Goal: Information Seeking & Learning: Learn about a topic

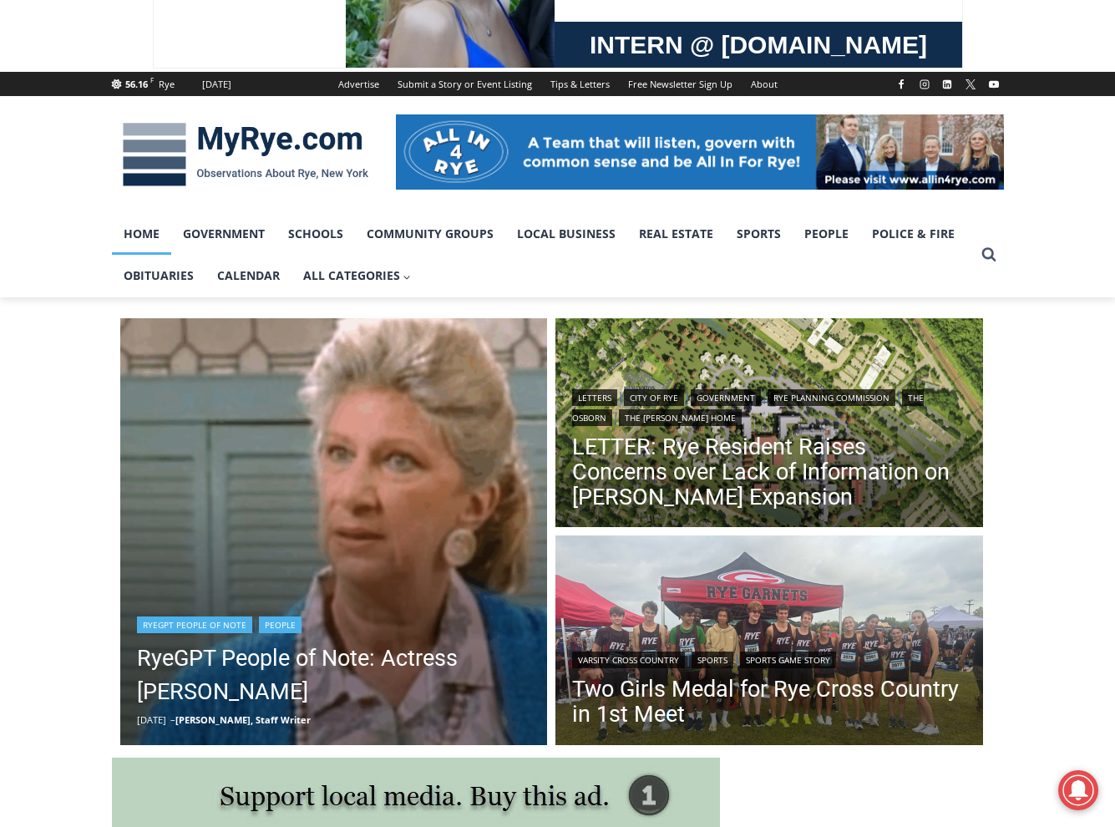
scroll to position [167, 0]
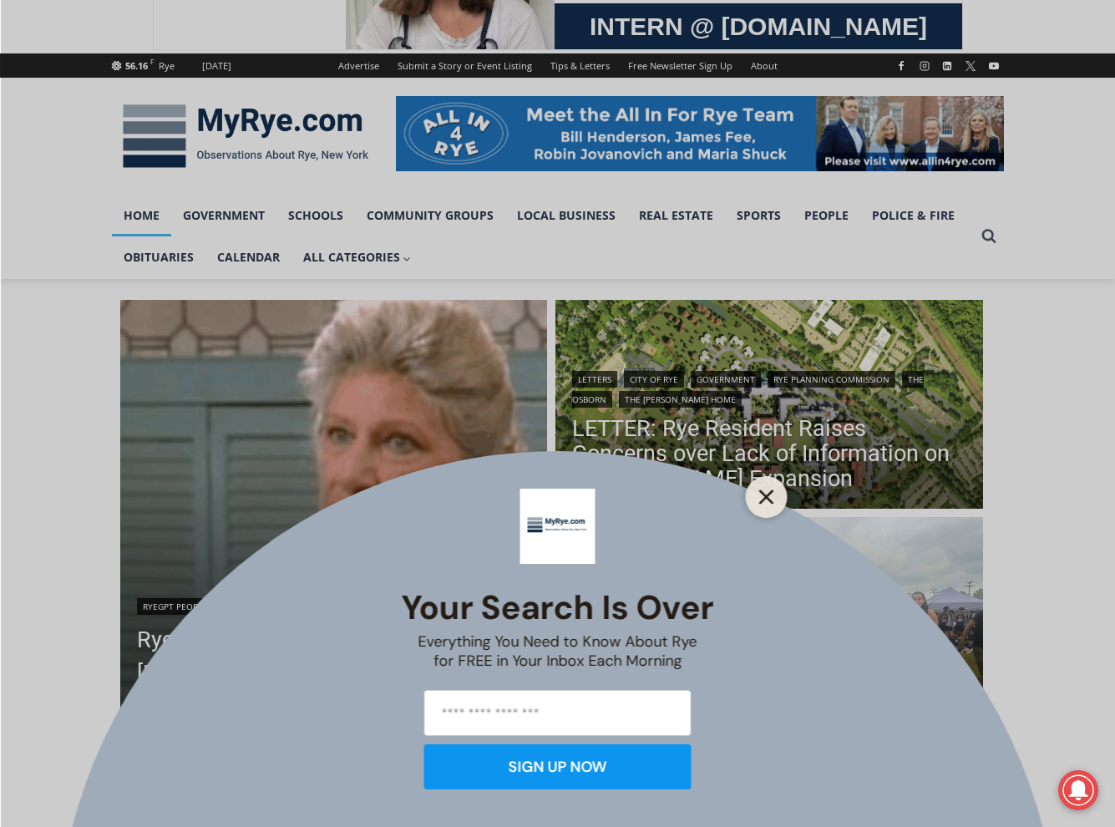
click at [772, 499] on icon "Close" at bounding box center [766, 496] width 15 height 15
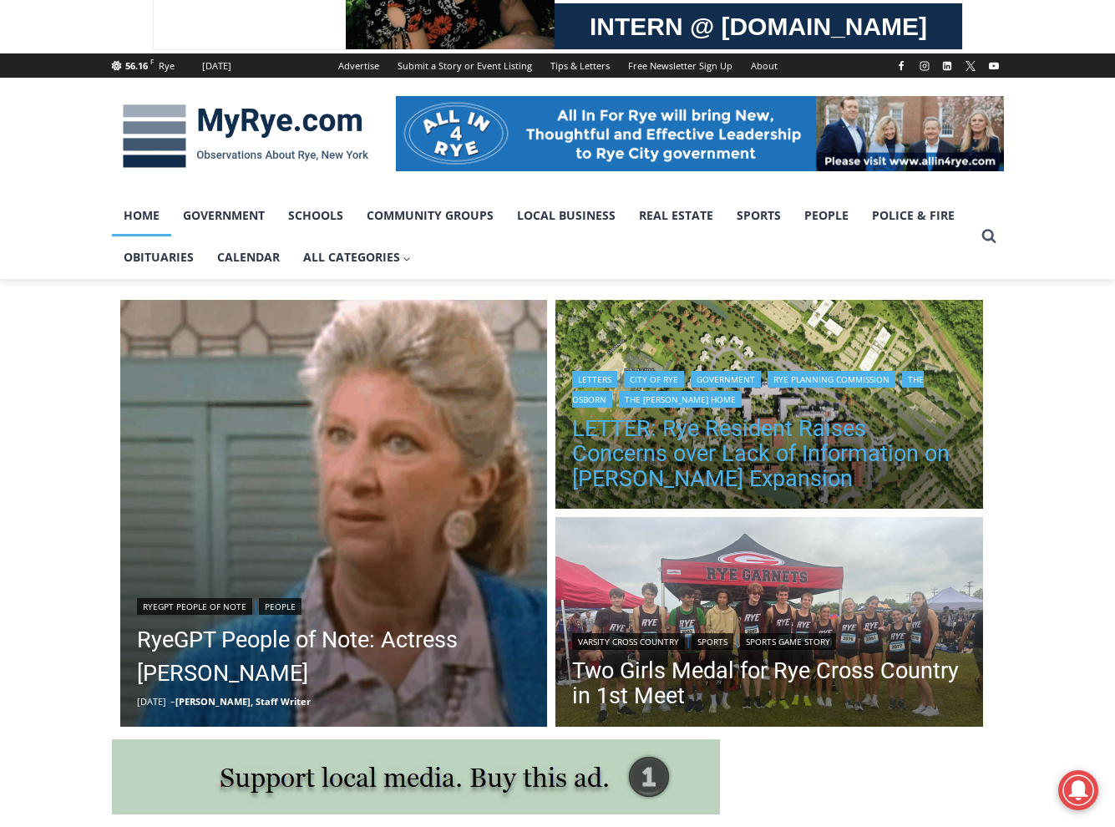
click at [823, 466] on link "LETTER: Rye Resident Raises Concerns over Lack of Information on [PERSON_NAME] …" at bounding box center [769, 453] width 394 height 75
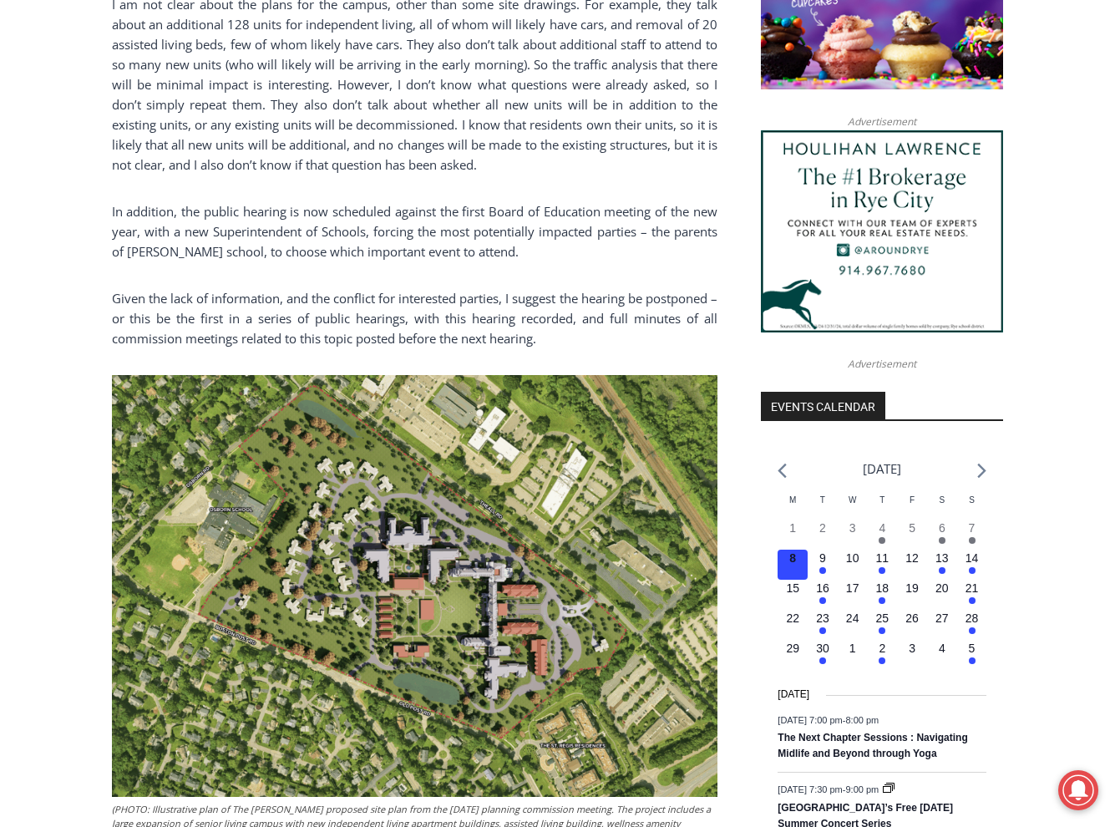
scroll to position [1503, 0]
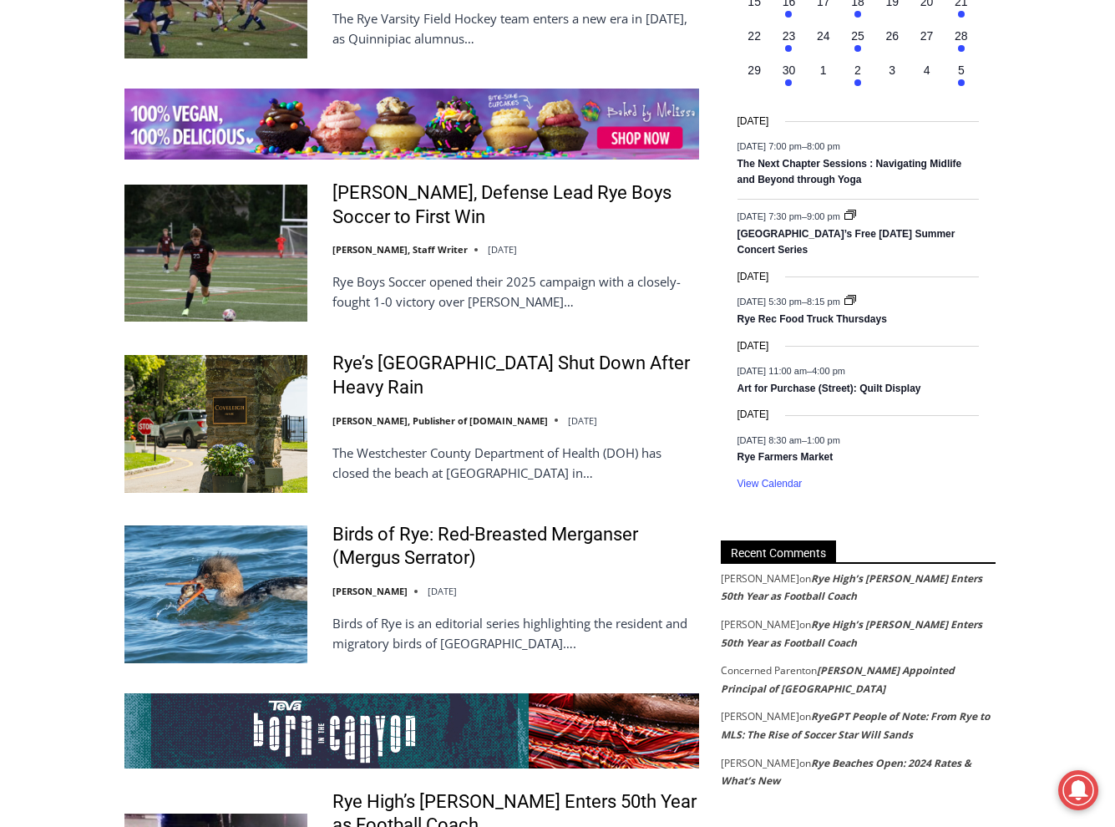
scroll to position [2672, 0]
